Goal: Use online tool/utility: Utilize a website feature to perform a specific function

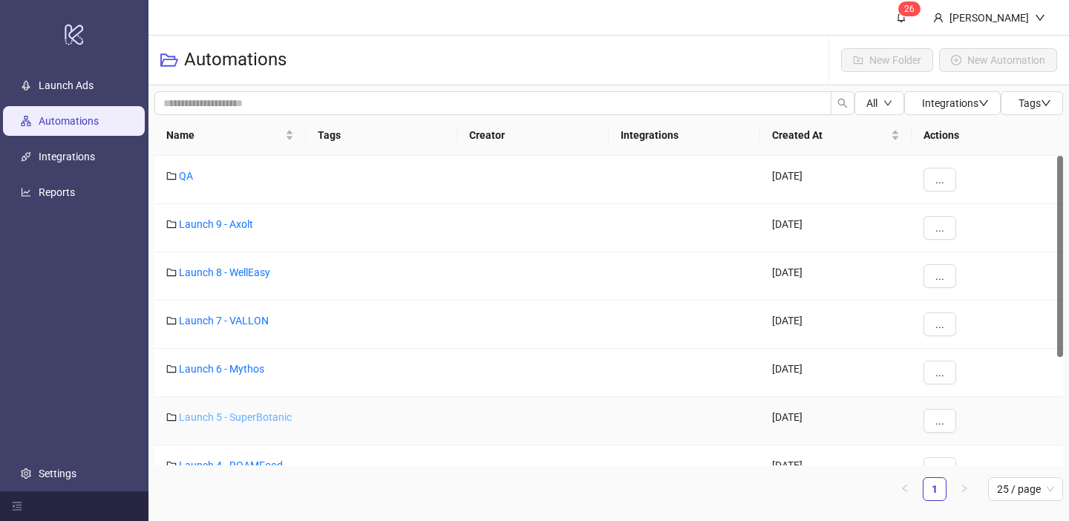
click at [257, 417] on link "Launch 5 - SuperBotanic" at bounding box center [235, 417] width 113 height 12
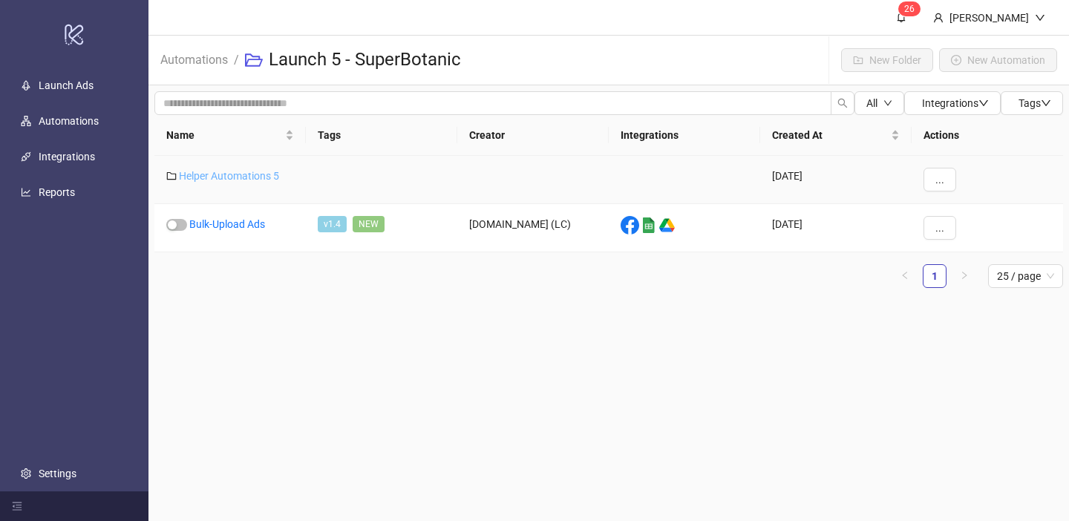
click at [252, 177] on link "Helper Automations 5" at bounding box center [229, 176] width 100 height 12
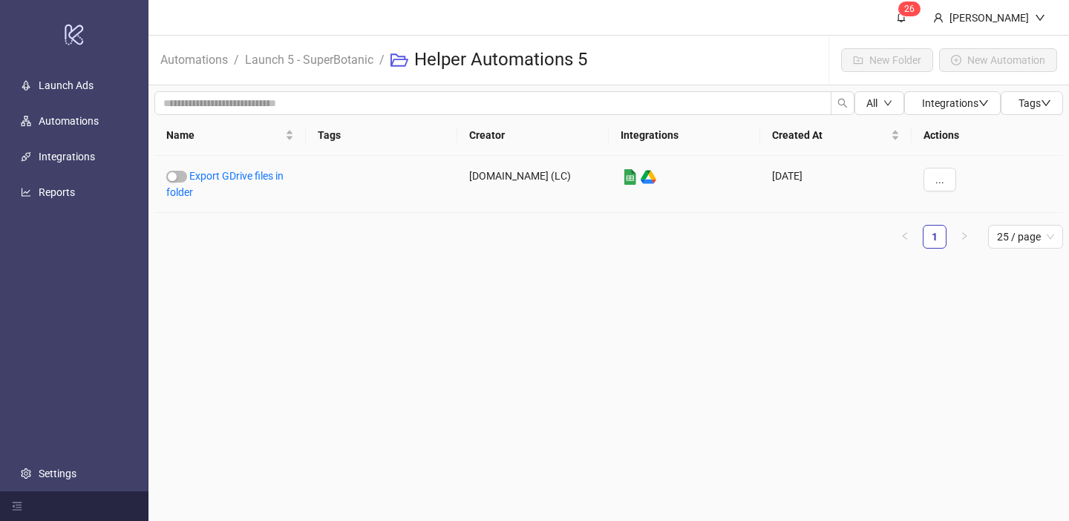
click at [252, 177] on link "Export GDrive files in folder" at bounding box center [224, 184] width 117 height 28
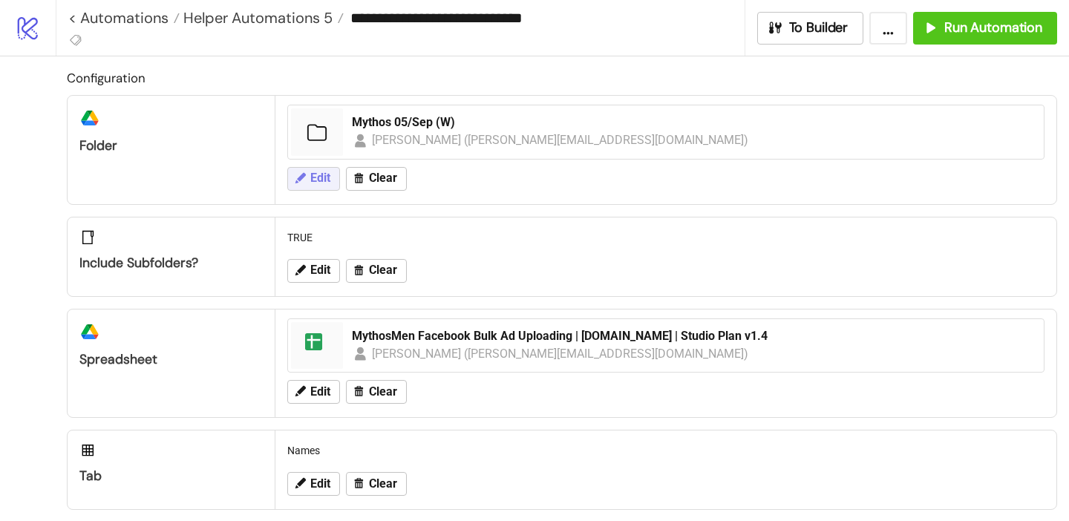
click at [319, 178] on span "Edit" at bounding box center [320, 178] width 20 height 13
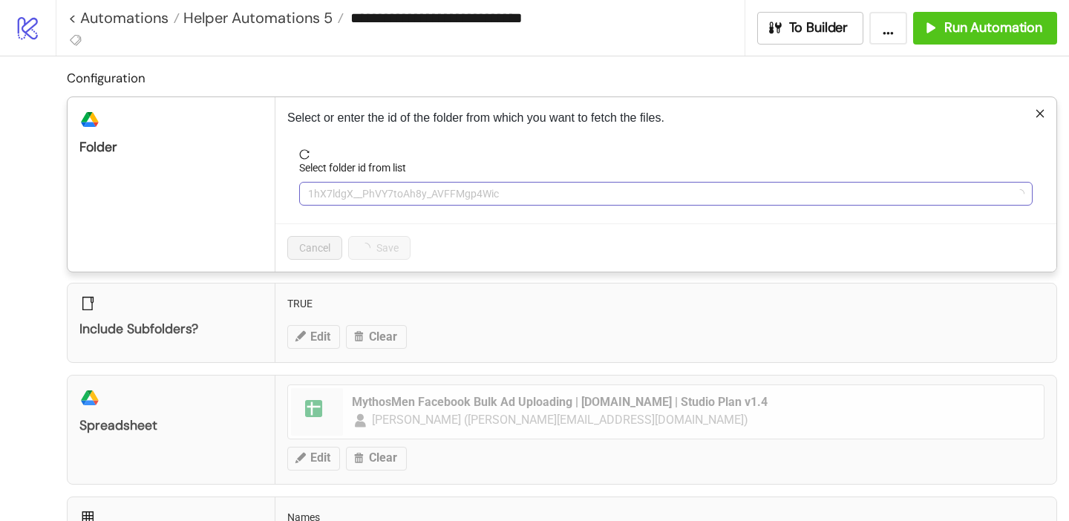
click at [334, 201] on span "1hX7ldgX__PhVY7toAh8y_AVFFMgp4Wic" at bounding box center [666, 194] width 716 height 22
click at [334, 201] on span "Mythos 05/Sep (W)" at bounding box center [666, 194] width 716 height 22
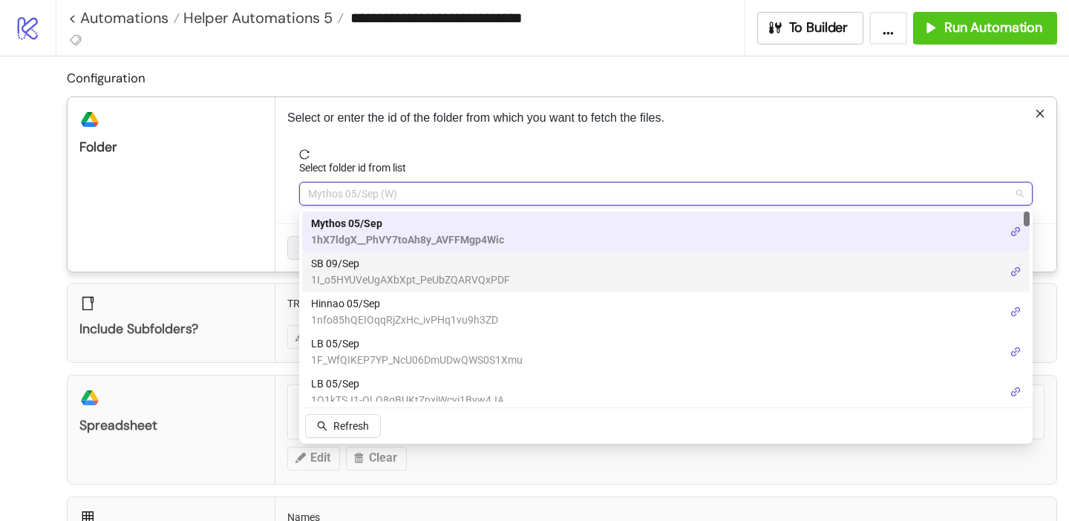
click at [342, 270] on span "SB 09/Sep" at bounding box center [410, 263] width 199 height 16
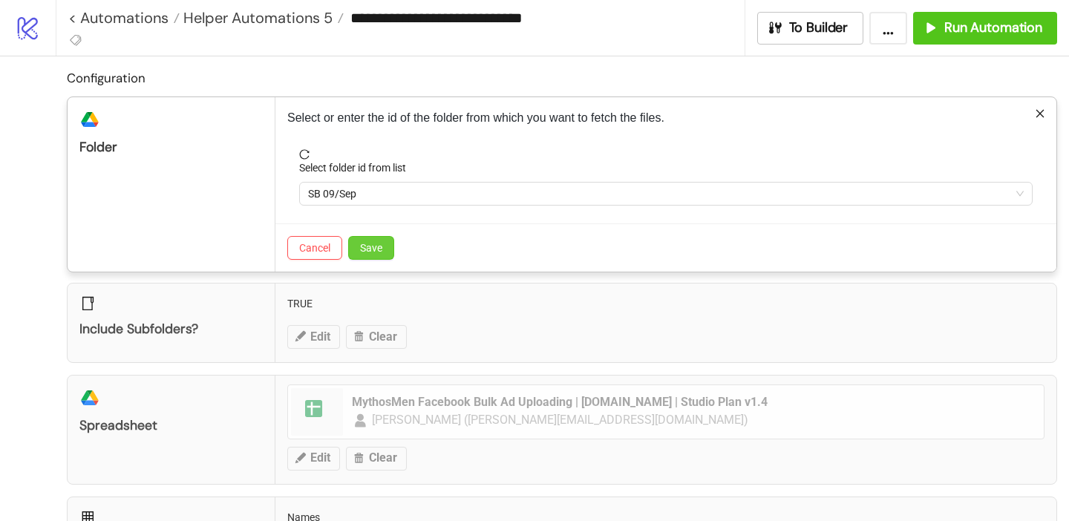
click at [373, 249] on span "Save" at bounding box center [371, 248] width 22 height 12
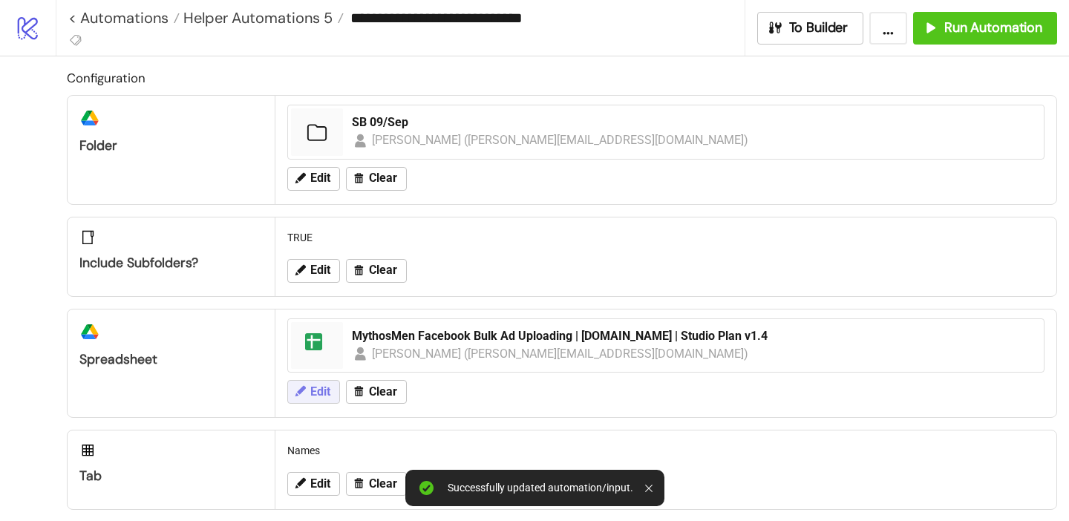
click at [326, 393] on span "Edit" at bounding box center [320, 391] width 20 height 13
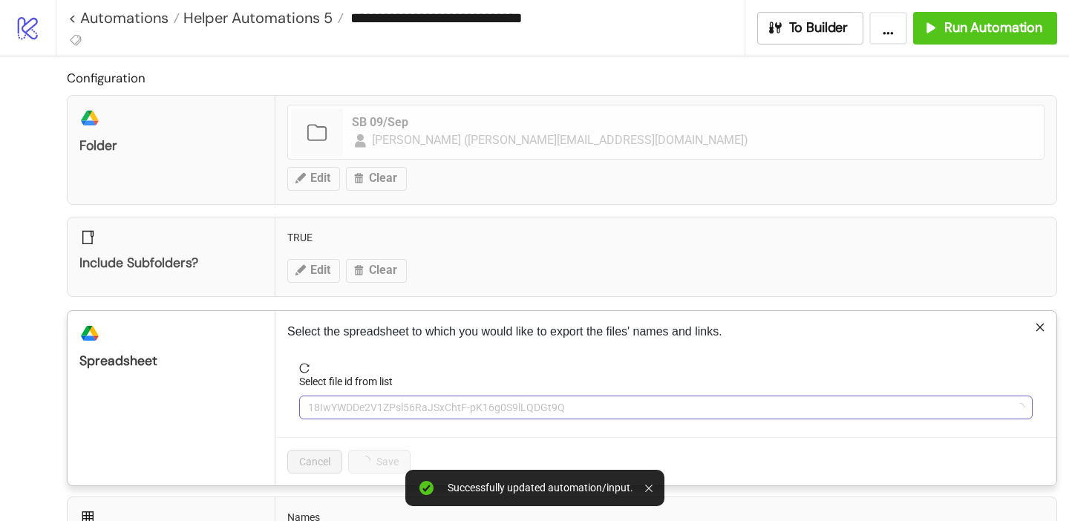
click at [353, 402] on span "18IwYWDDe2V1ZPsl56RaJSxChtF-pK16g0S9lLQDGt9Q" at bounding box center [666, 408] width 716 height 22
click at [353, 402] on span "MythosMen Facebook Bulk Ad Uploading | [DOMAIN_NAME] | Studio Plan v1.4" at bounding box center [666, 408] width 716 height 22
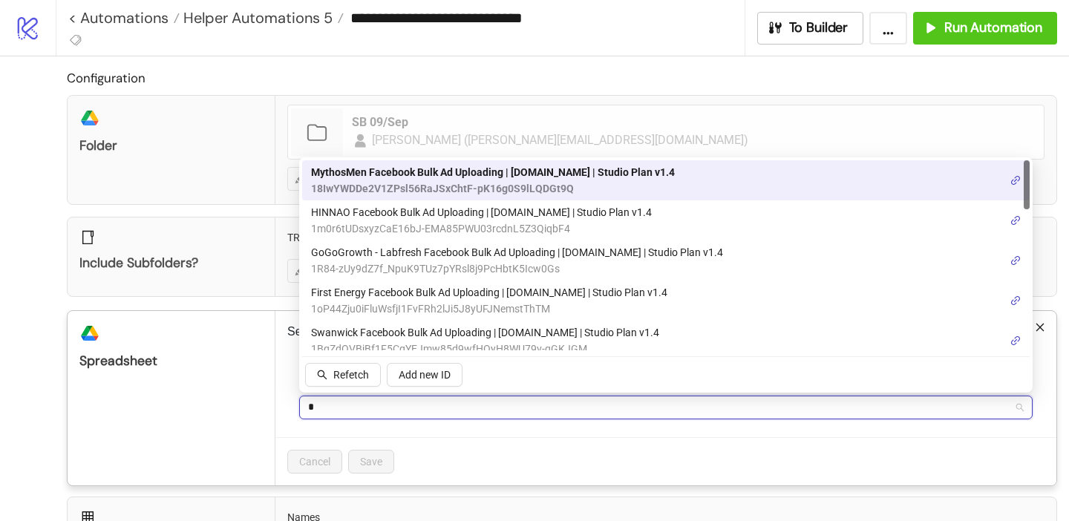
type input "**"
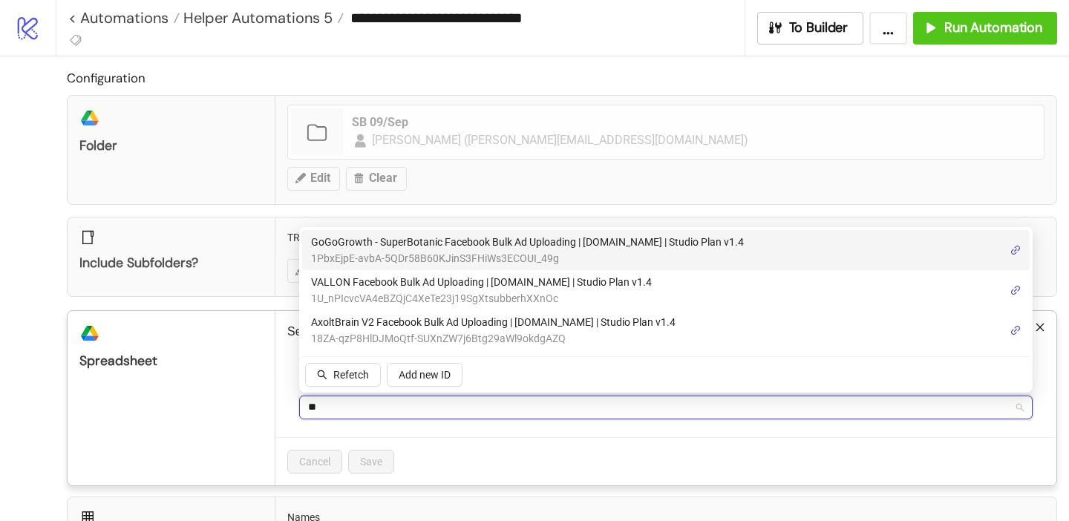
click at [443, 244] on span "GoGoGrowth - SuperBotanic Facebook Bulk Ad Uploading | [DOMAIN_NAME] | Studio P…" at bounding box center [527, 242] width 433 height 16
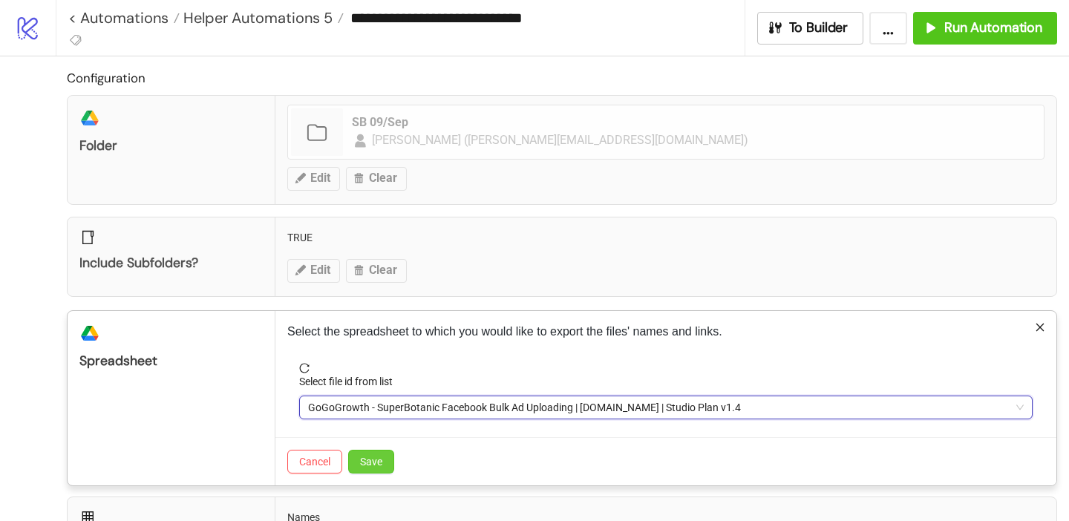
click at [379, 459] on span "Save" at bounding box center [371, 462] width 22 height 12
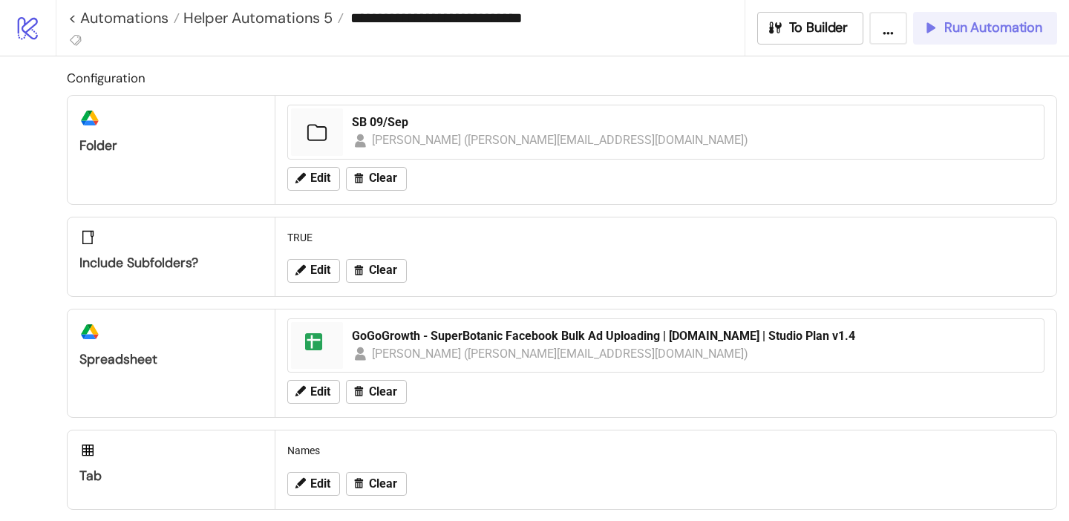
click at [1013, 25] on span "Run Automation" at bounding box center [993, 27] width 98 height 17
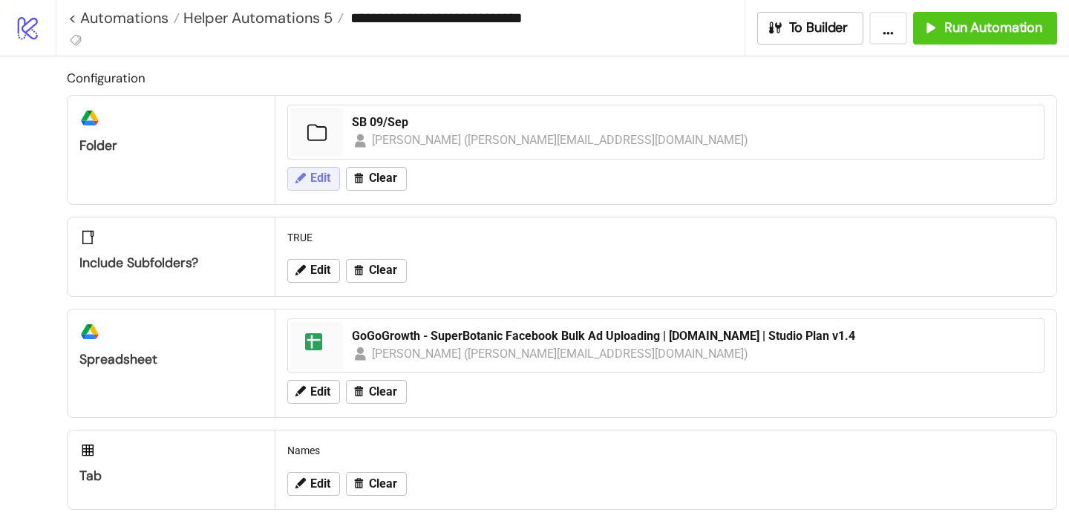
click at [319, 175] on span "Edit" at bounding box center [320, 178] width 20 height 13
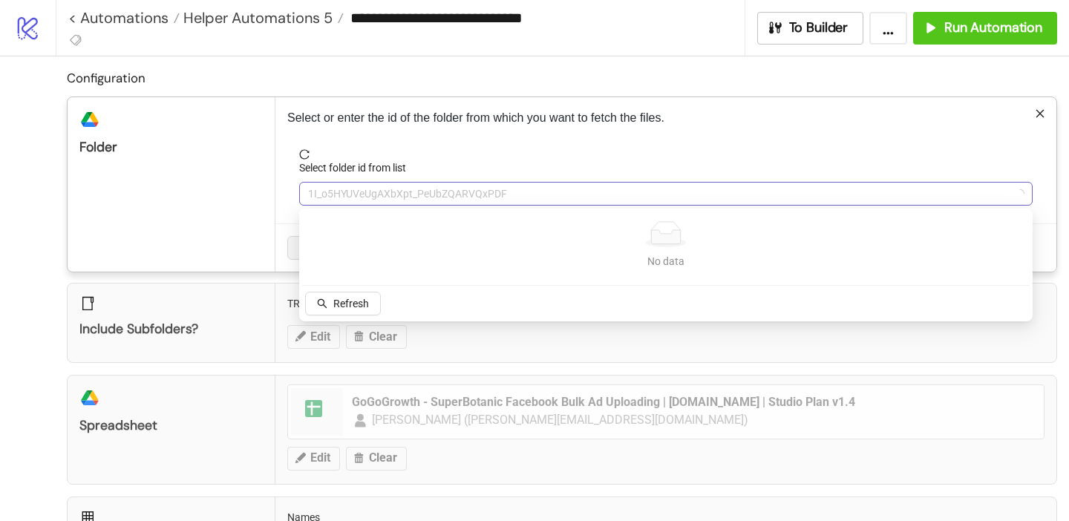
click at [338, 195] on span "1I_o5HYUVeUgAXbXpt_PeUbZQARVQxPDF" at bounding box center [666, 194] width 716 height 22
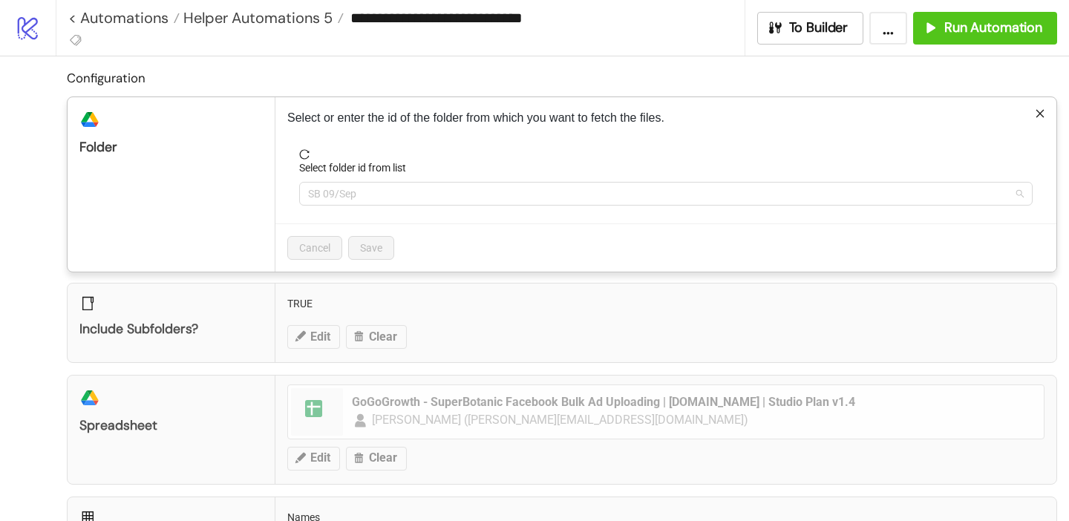
click at [338, 195] on span "SB 09/Sep" at bounding box center [666, 194] width 716 height 22
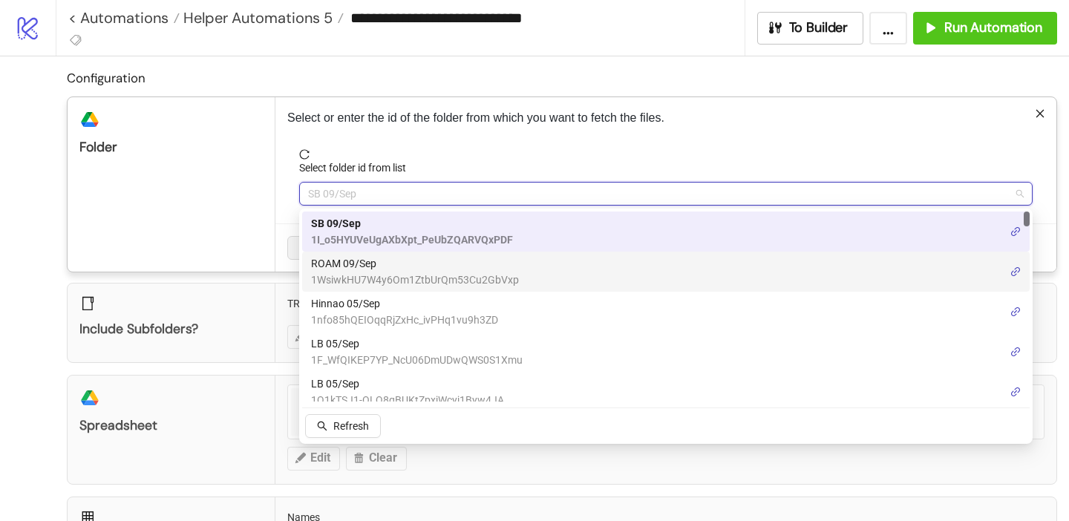
click at [365, 273] on span "1WsiwkHU7W4y6Om1ZtbUrQm53Cu2GbVxp" at bounding box center [415, 280] width 208 height 16
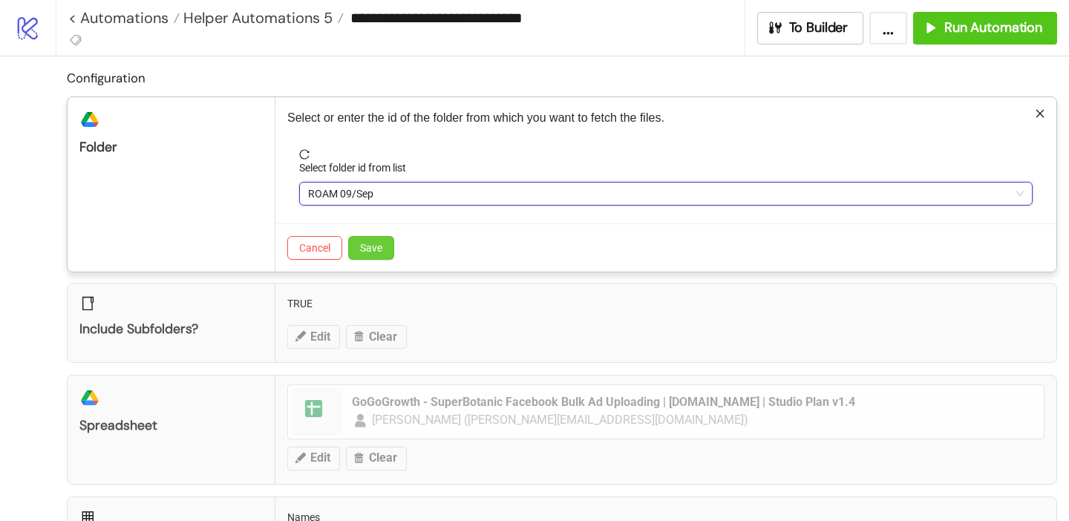
click at [372, 249] on span "Save" at bounding box center [371, 248] width 22 height 12
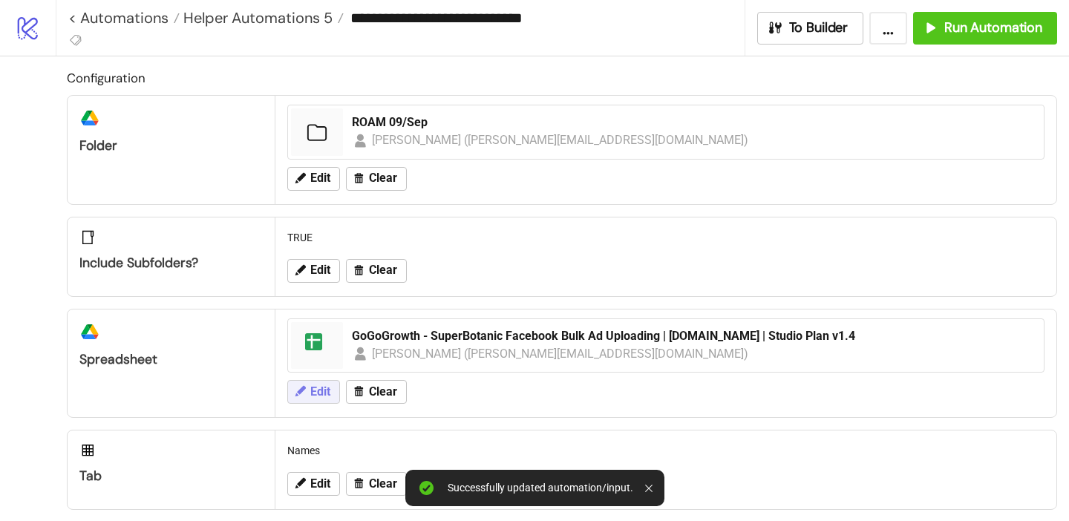
click at [311, 395] on span "Edit" at bounding box center [320, 391] width 20 height 13
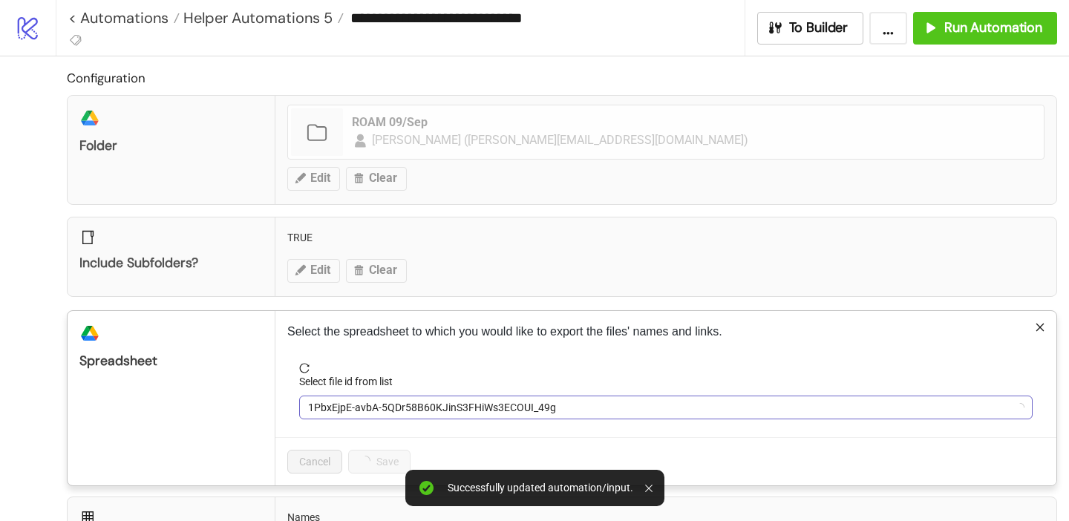
click at [348, 408] on span "1PbxEjpE-avbA-5QDr58B60KJinS3FHiWs3ECOUI_49g" at bounding box center [666, 408] width 716 height 22
click at [348, 408] on span "GoGoGrowth - SuperBotanic Facebook Bulk Ad Uploading | [DOMAIN_NAME] | Studio P…" at bounding box center [666, 408] width 716 height 22
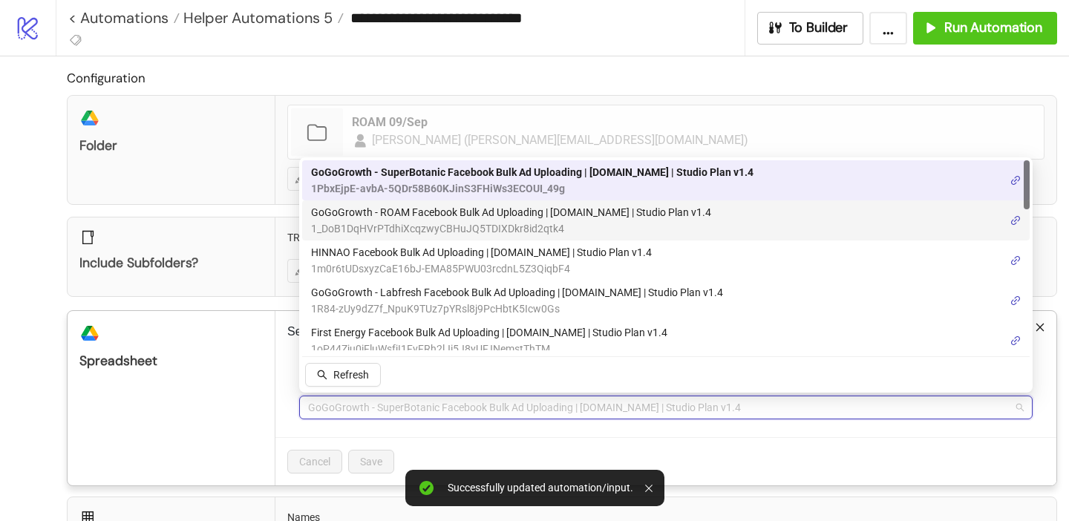
click at [397, 219] on span "GoGoGrowth - ROAM Facebook Bulk Ad Uploading | [DOMAIN_NAME] | Studio Plan v1.4" at bounding box center [511, 212] width 400 height 16
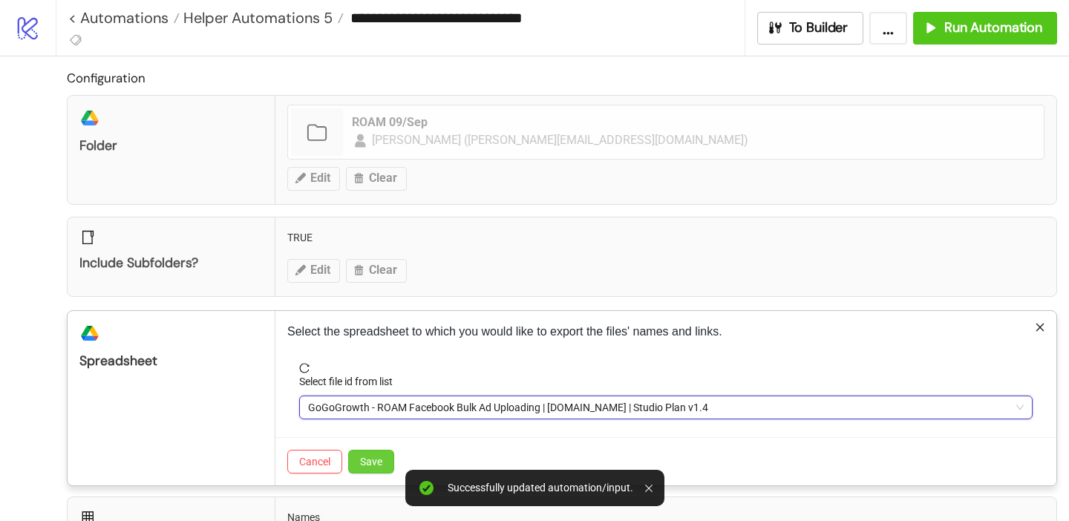
click at [368, 471] on button "Save" at bounding box center [371, 462] width 46 height 24
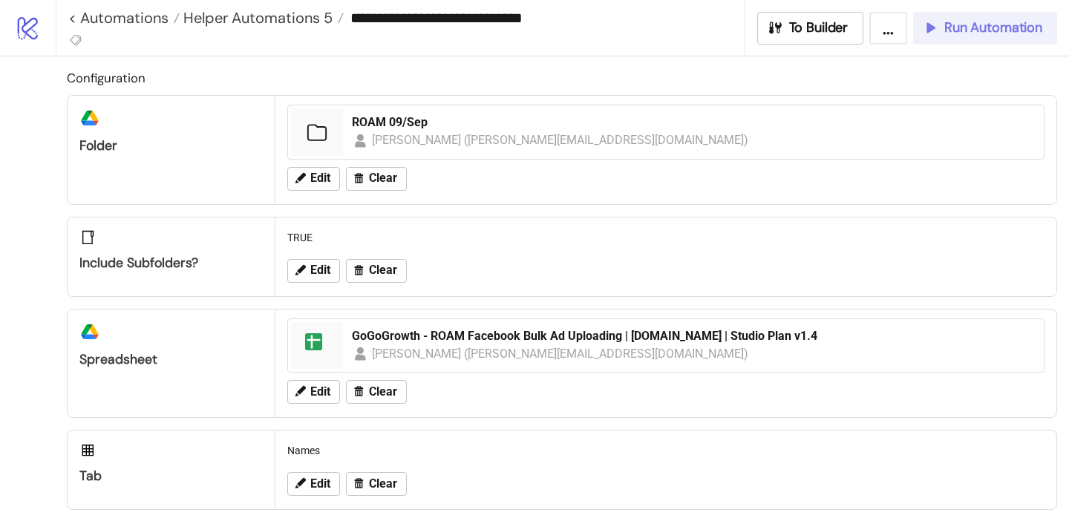
click at [959, 35] on span "Run Automation" at bounding box center [993, 27] width 98 height 17
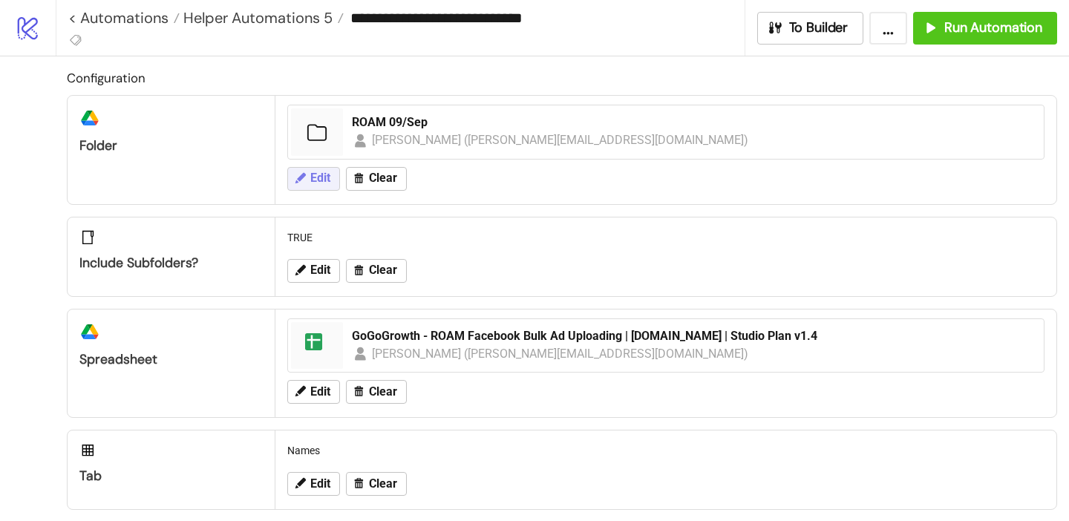
click at [301, 172] on icon at bounding box center [299, 178] width 13 height 13
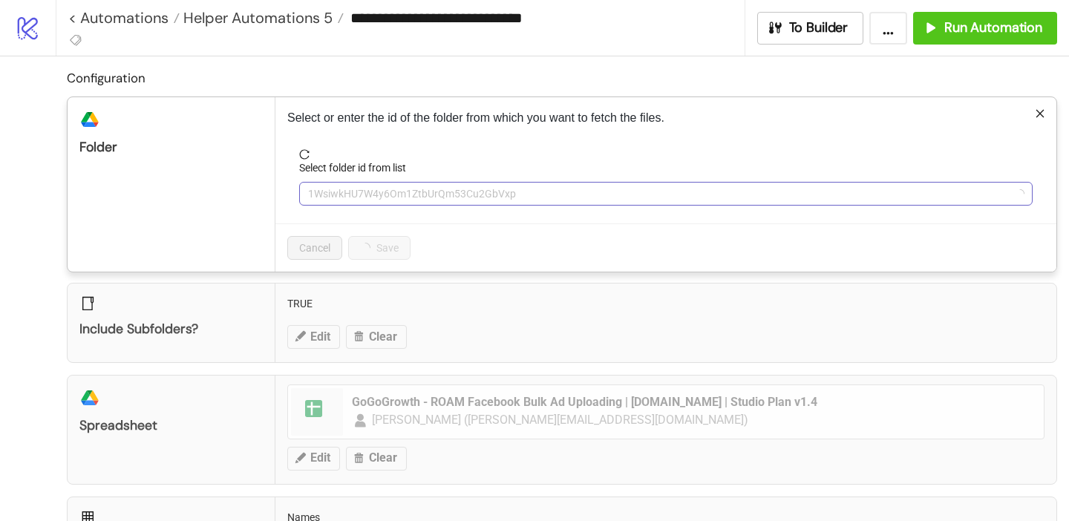
click at [344, 198] on span "1WsiwkHU7W4y6Om1ZtbUrQm53Cu2GbVxp" at bounding box center [666, 194] width 716 height 22
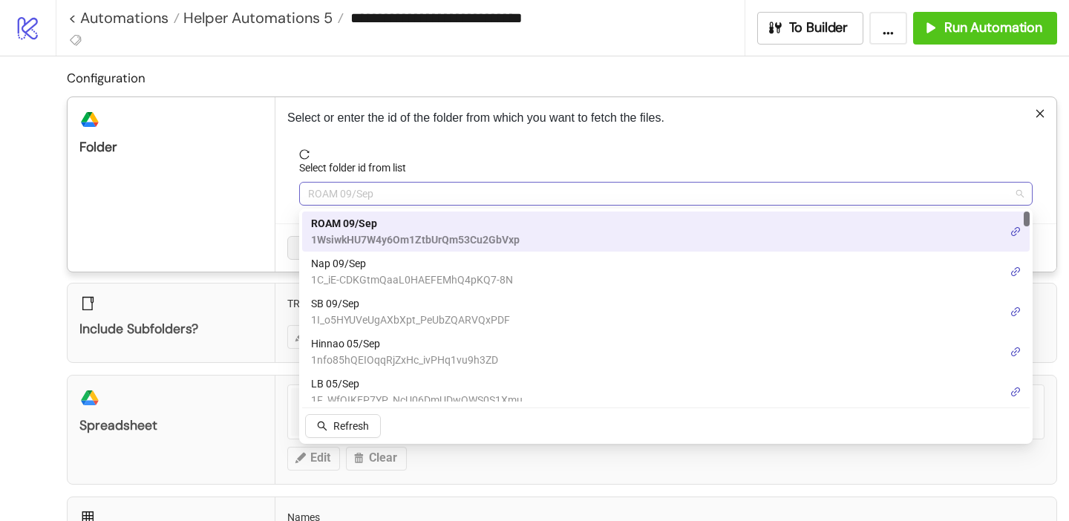
click at [344, 198] on span "ROAM 09/Sep" at bounding box center [666, 194] width 716 height 22
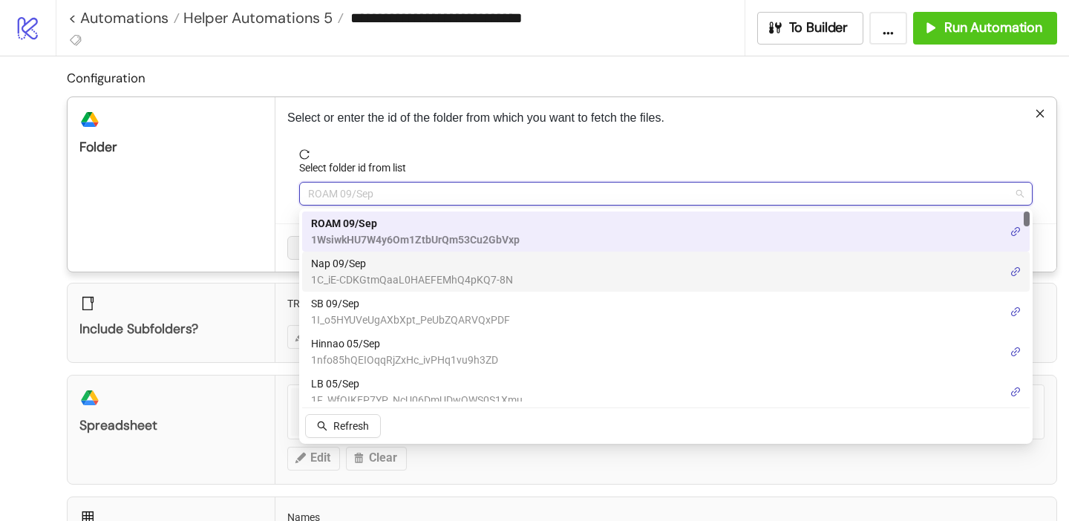
click at [360, 267] on span "Nap 09/Sep" at bounding box center [412, 263] width 202 height 16
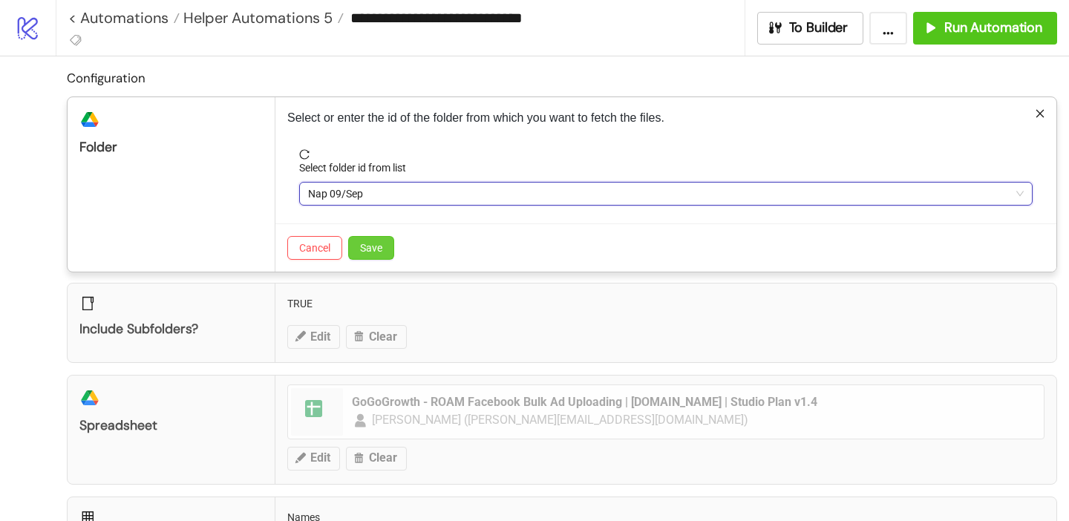
click at [377, 255] on button "Save" at bounding box center [371, 248] width 46 height 24
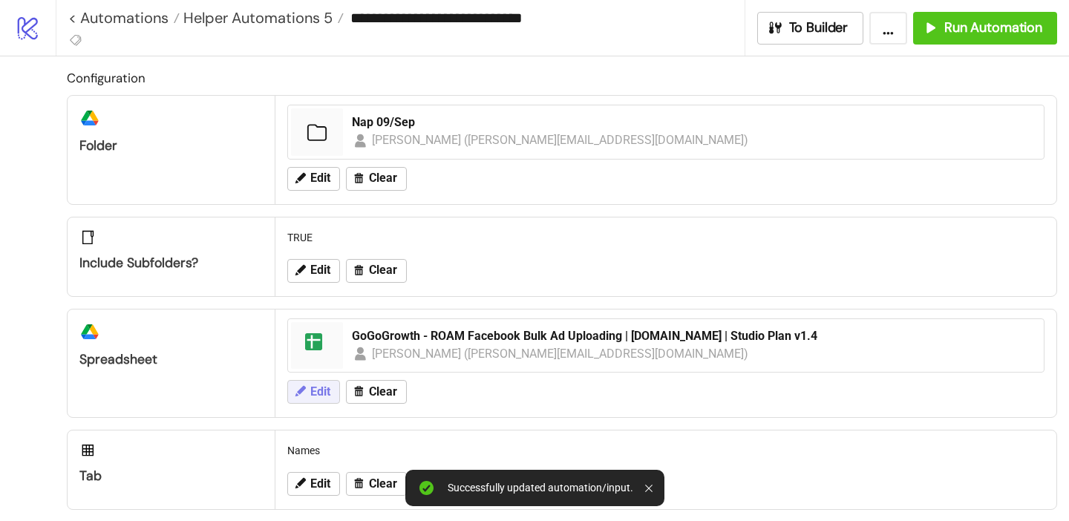
click at [321, 393] on span "Edit" at bounding box center [320, 391] width 20 height 13
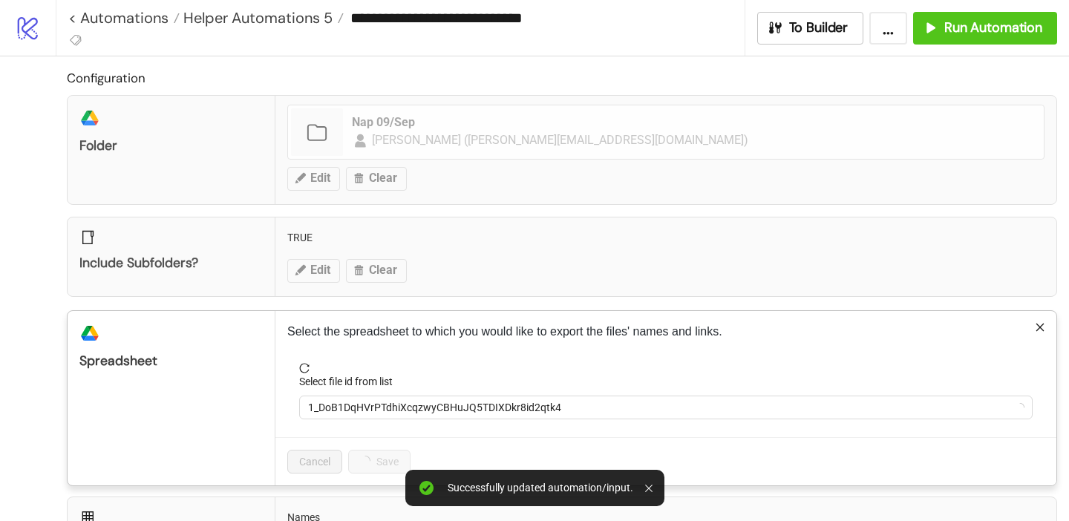
click at [383, 424] on form "Select file id from list 1_DoB1DqHVrPTdhiXcqzwyCBHuJQ5TDIXDkr8id2qtk4" at bounding box center [665, 400] width 757 height 74
click at [383, 411] on span "1_DoB1DqHVrPTdhiXcqzwyCBHuJQ5TDIXDkr8id2qtk4" at bounding box center [666, 408] width 716 height 22
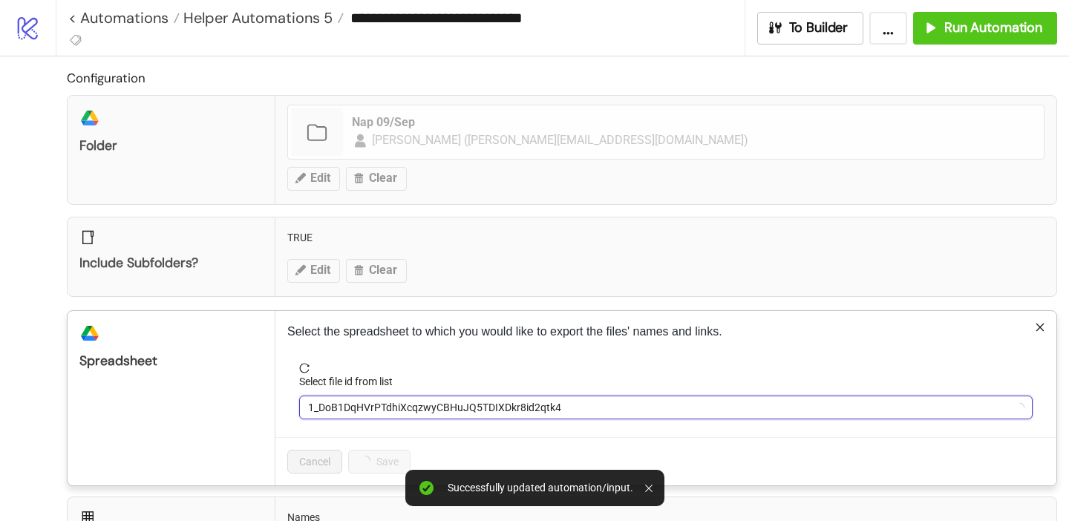
click at [383, 411] on span "1_DoB1DqHVrPTdhiXcqzwyCBHuJQ5TDIXDkr8id2qtk4" at bounding box center [666, 408] width 716 height 22
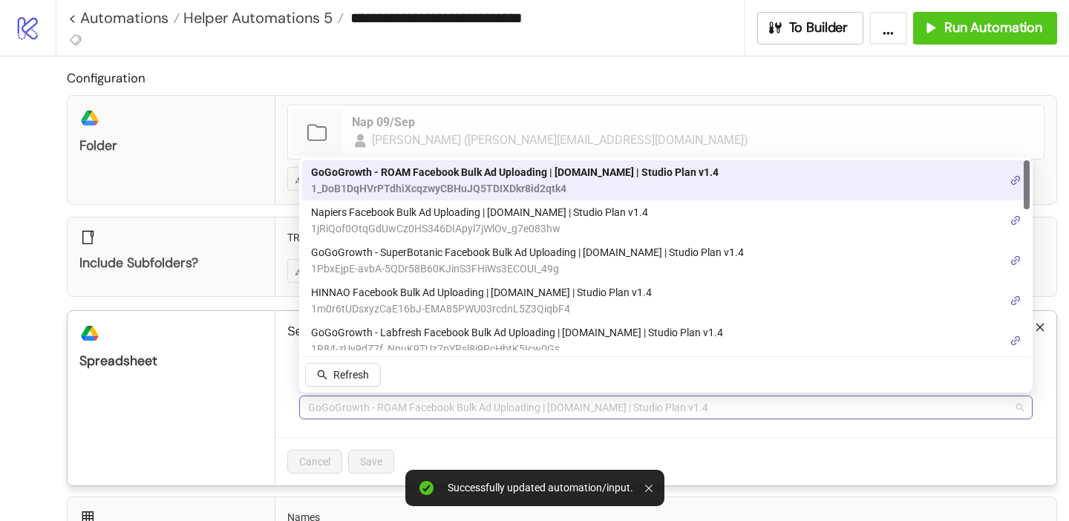
click at [383, 411] on span "GoGoGrowth - ROAM Facebook Bulk Ad Uploading | [DOMAIN_NAME] | Studio Plan v1.4" at bounding box center [666, 408] width 716 height 22
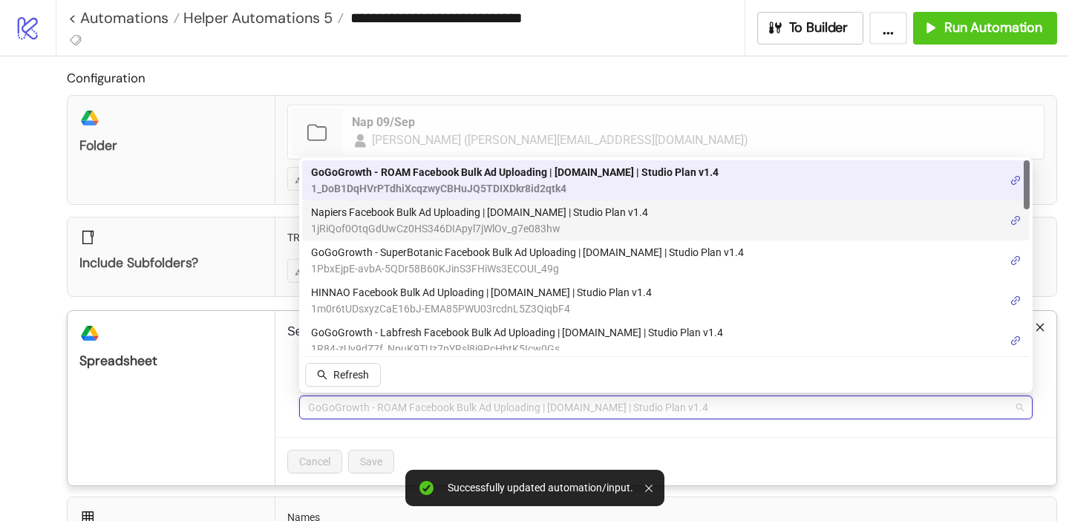
click at [405, 213] on span "Napiers Facebook Bulk Ad Uploading | [DOMAIN_NAME] | Studio Plan v1.4" at bounding box center [479, 212] width 337 height 16
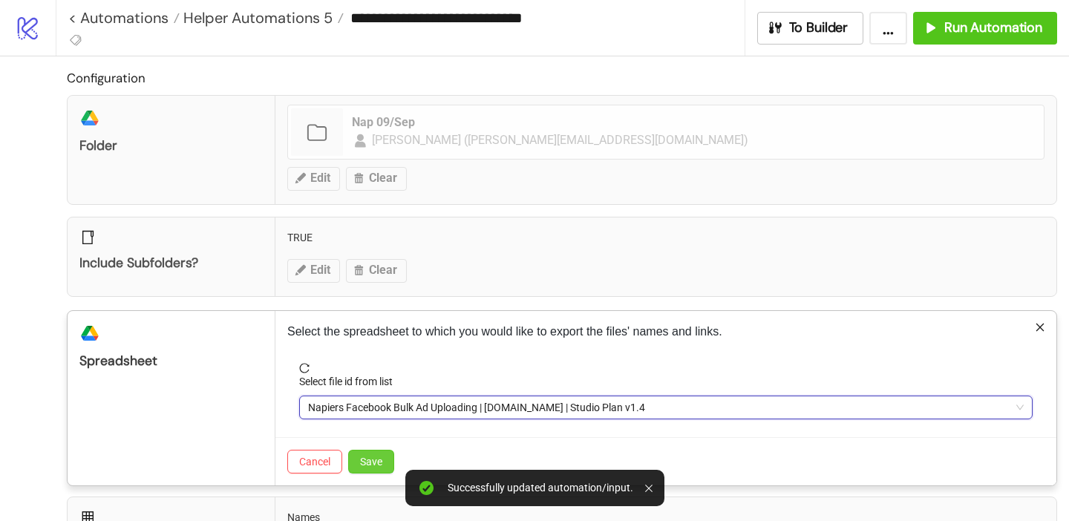
click at [379, 456] on span "Save" at bounding box center [371, 462] width 22 height 12
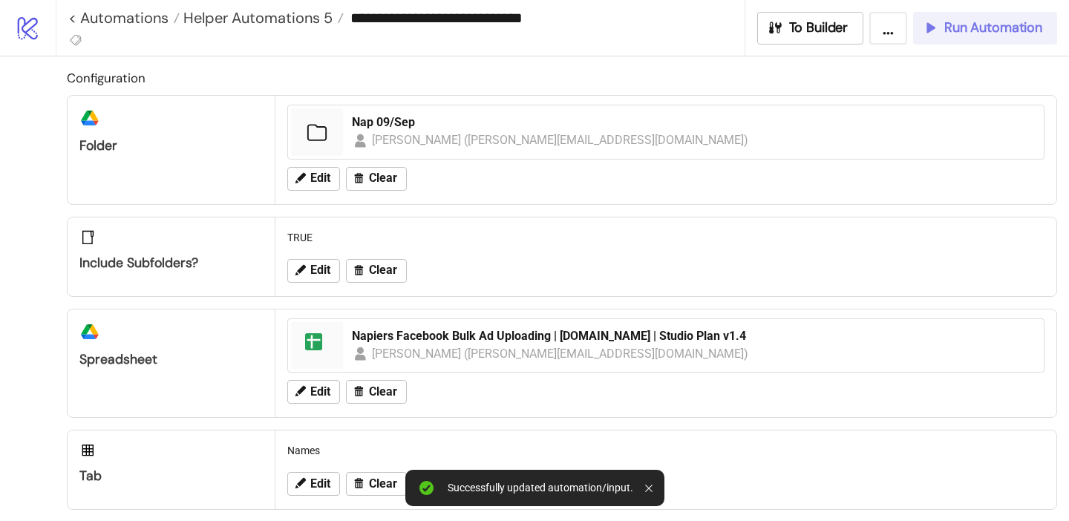
click at [1028, 32] on span "Run Automation" at bounding box center [993, 27] width 98 height 17
